Goal: Navigation & Orientation: Find specific page/section

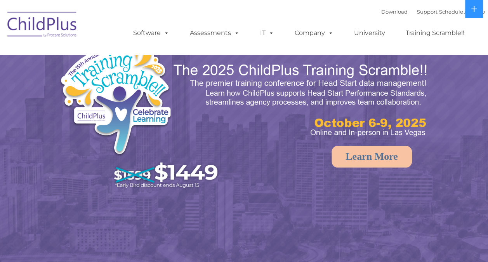
select select "MEDIUM"
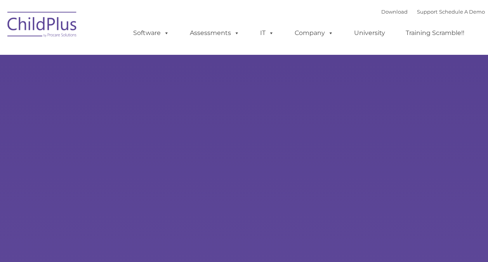
type input ""
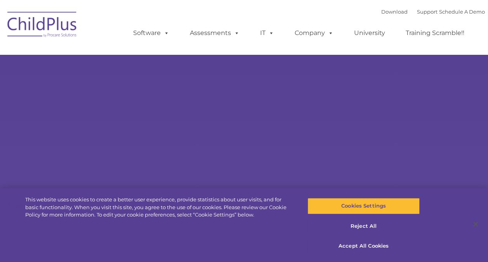
select select "MEDIUM"
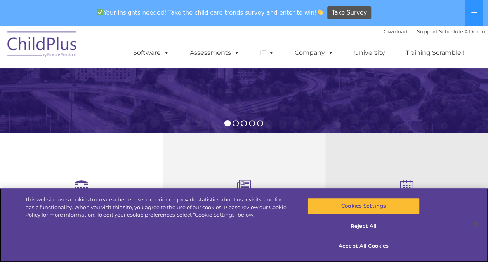
scroll to position [199, 0]
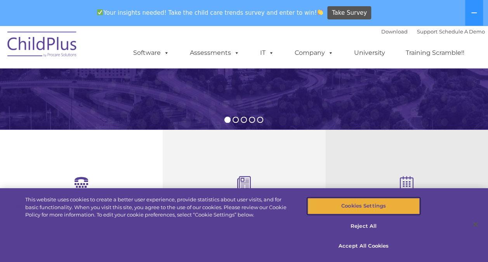
click at [356, 205] on button "Cookies Settings" at bounding box center [363, 206] width 112 height 16
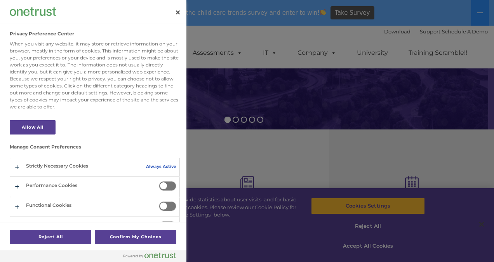
drag, startPoint x: 245, startPoint y: 125, endPoint x: 250, endPoint y: 130, distance: 6.9
click at [250, 130] on div at bounding box center [247, 131] width 494 height 262
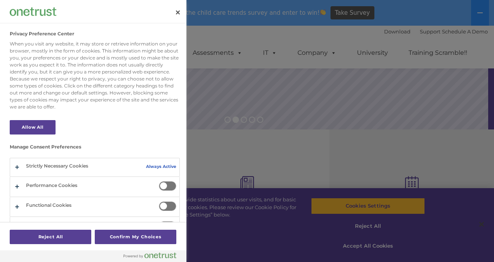
click at [264, 88] on div at bounding box center [247, 131] width 494 height 262
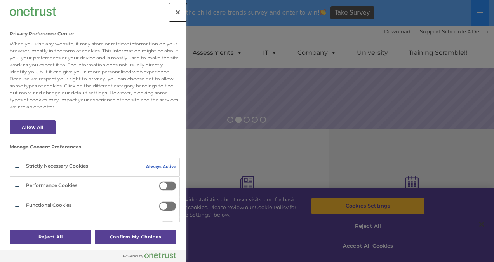
click at [178, 12] on button "Close" at bounding box center [177, 12] width 17 height 17
